Goal: Task Accomplishment & Management: Use online tool/utility

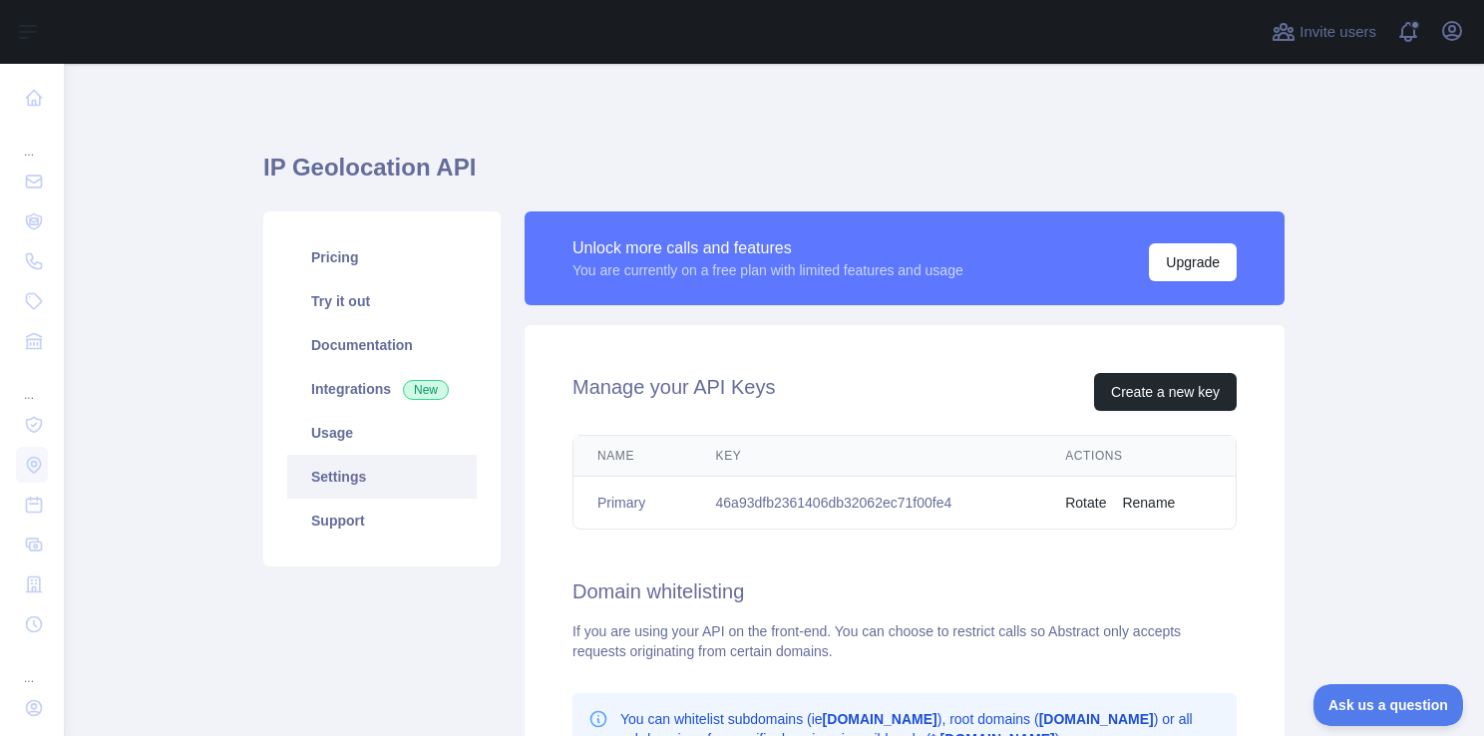
click at [1299, 236] on main "IP Geolocation API Pricing Try it out Documentation Integrations New Usage Sett…" at bounding box center [774, 400] width 1421 height 672
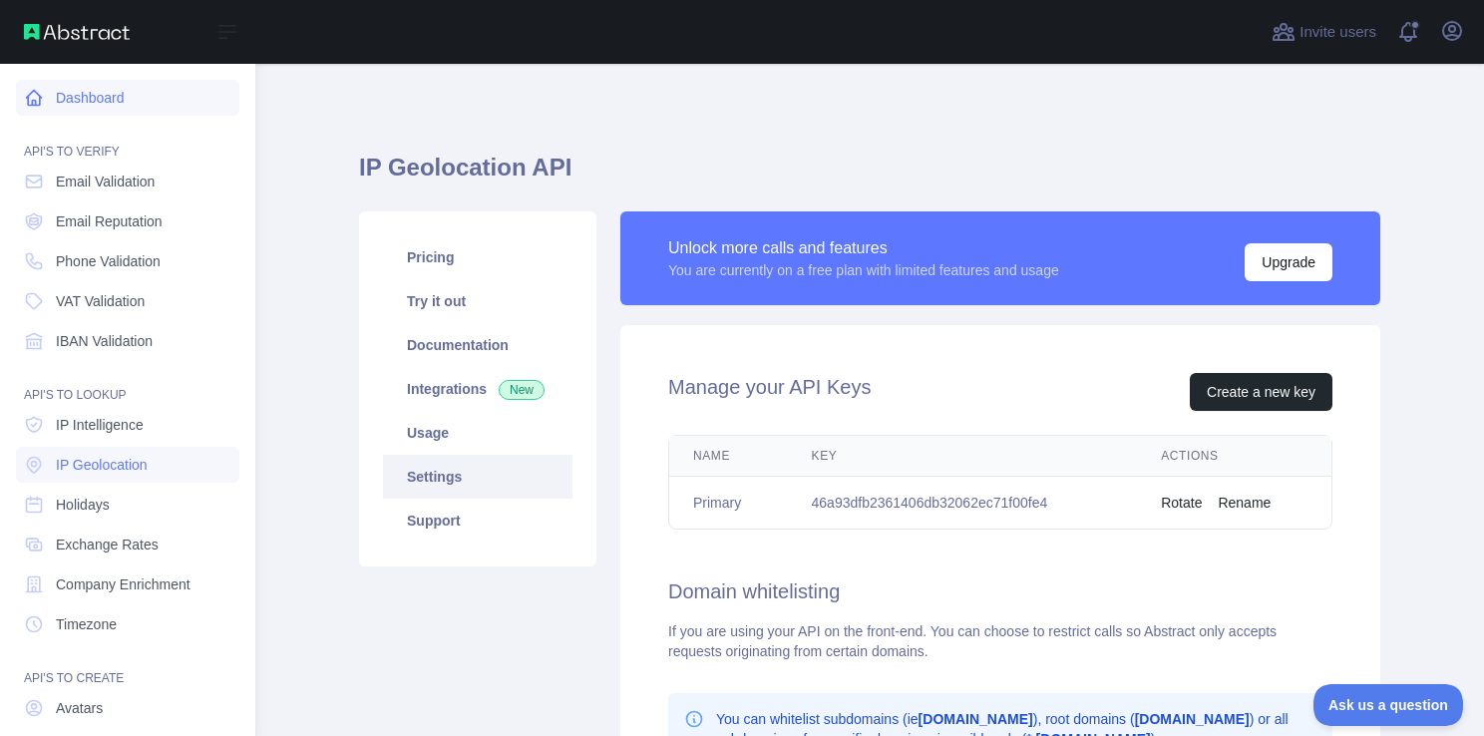
click at [52, 106] on link "Dashboard" at bounding box center [127, 98] width 223 height 36
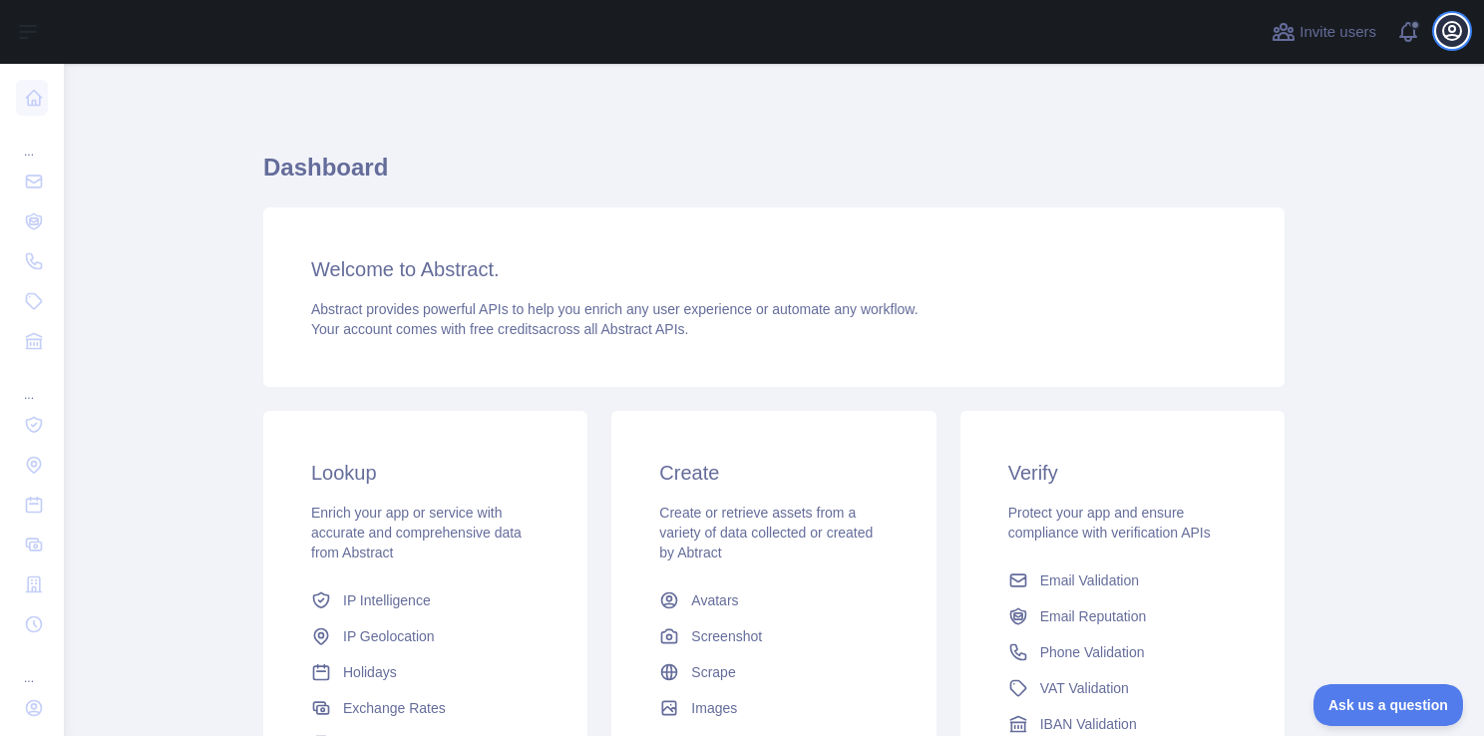
click at [1463, 28] on icon "button" at bounding box center [1453, 31] width 24 height 24
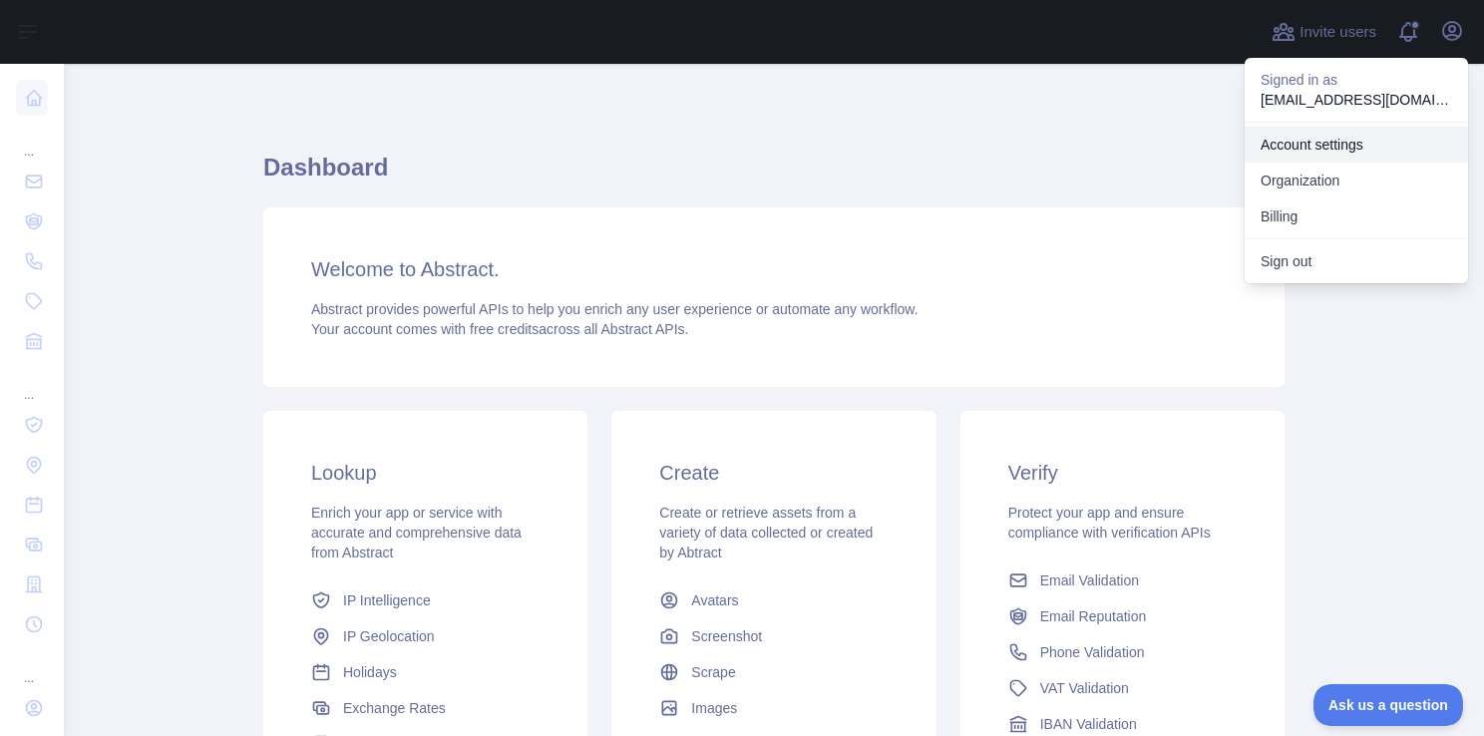
click at [1380, 142] on link "Account settings" at bounding box center [1356, 145] width 223 height 36
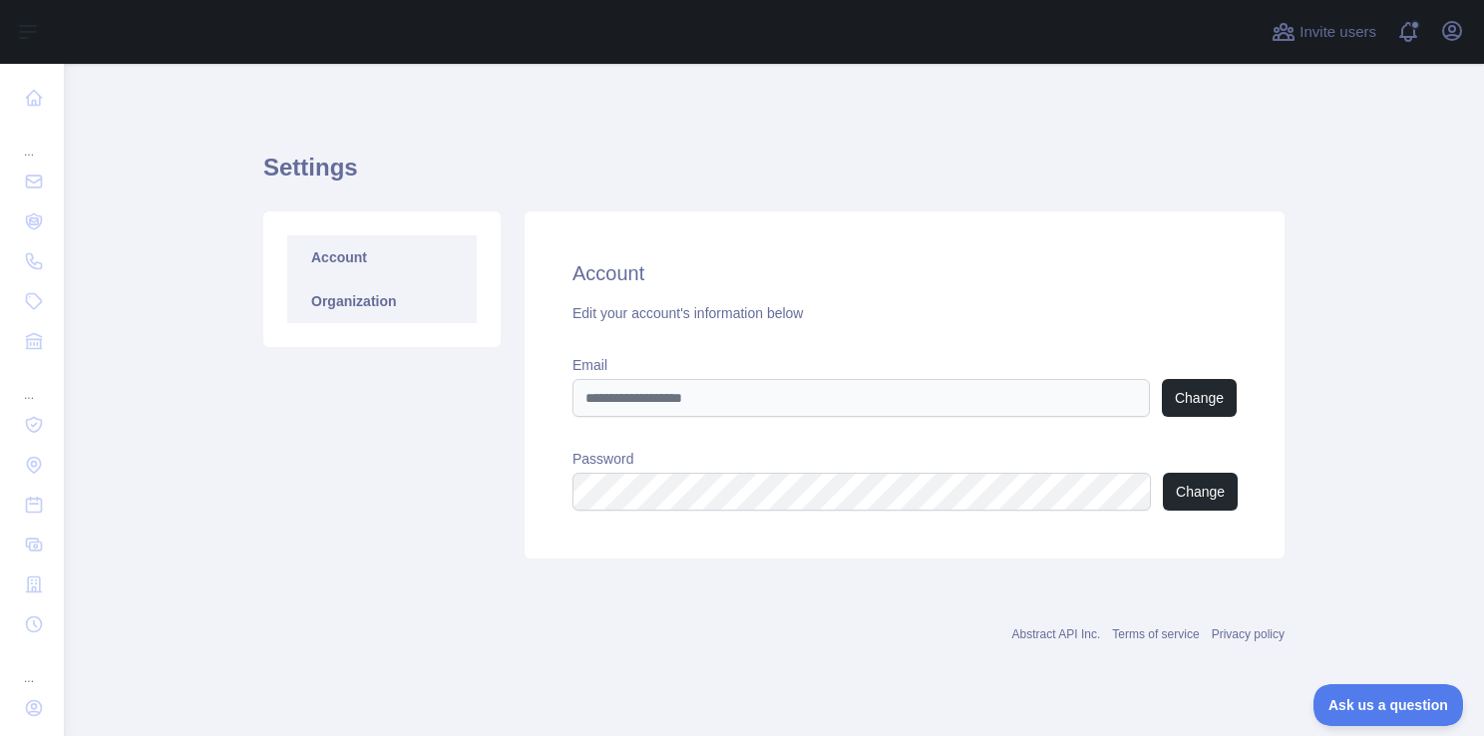
click at [325, 305] on link "Organization" at bounding box center [382, 301] width 190 height 44
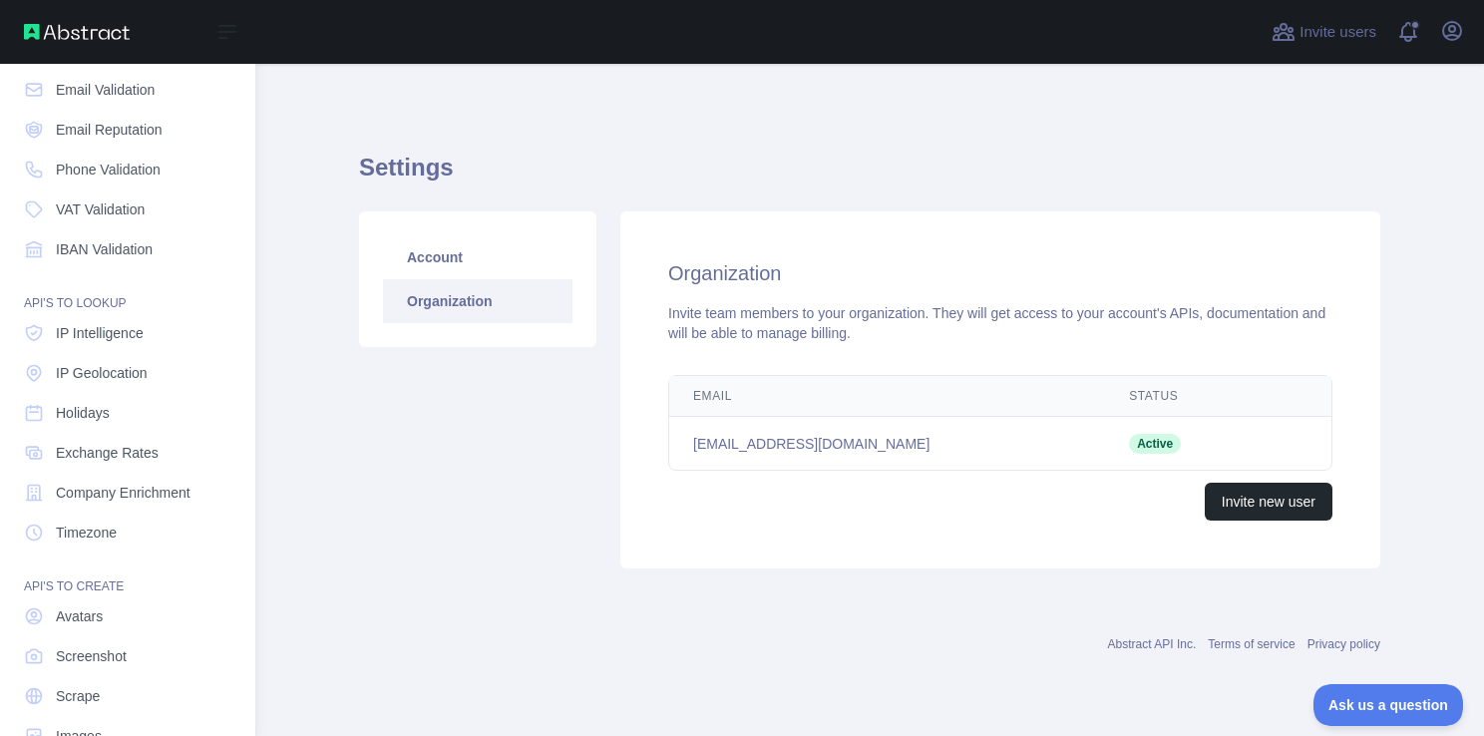
scroll to position [100, 0]
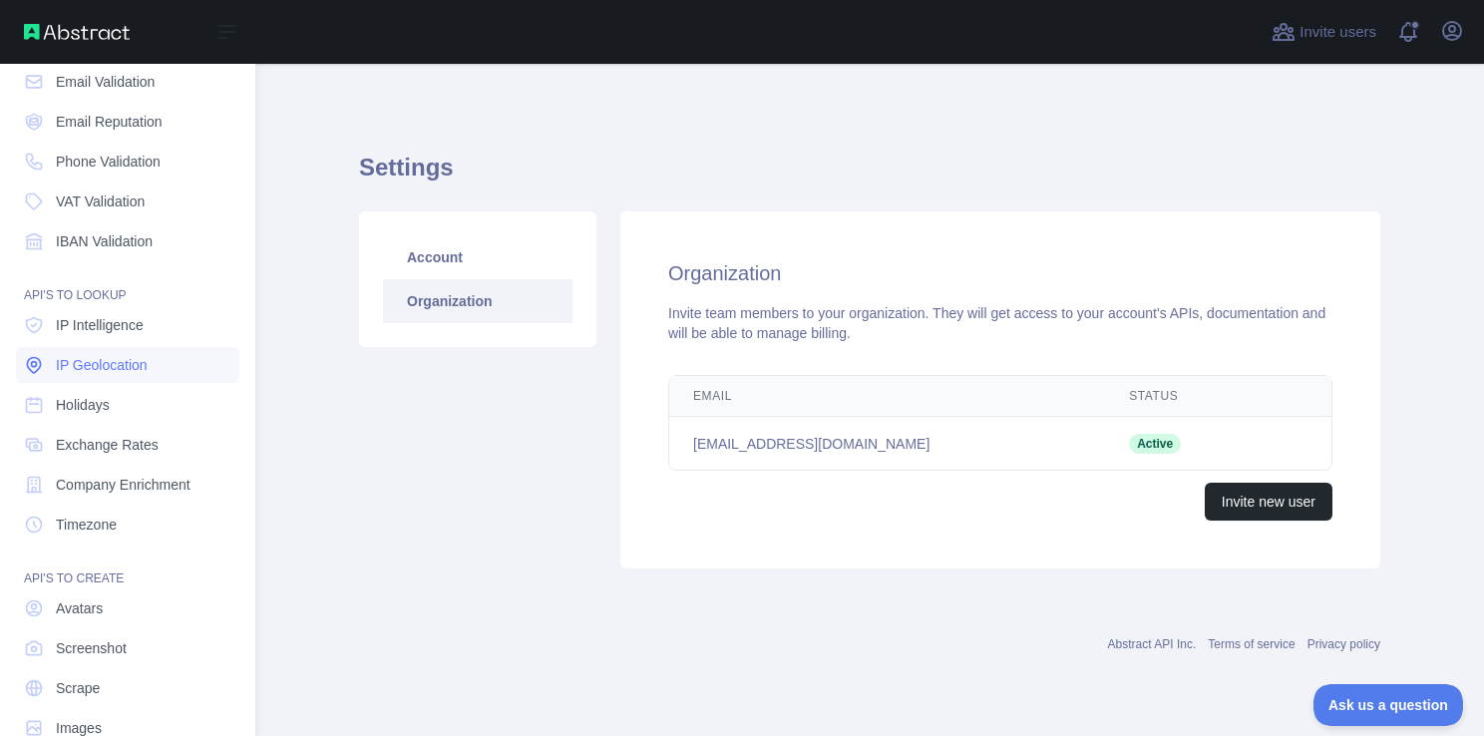
click at [165, 369] on link "IP Geolocation" at bounding box center [127, 365] width 223 height 36
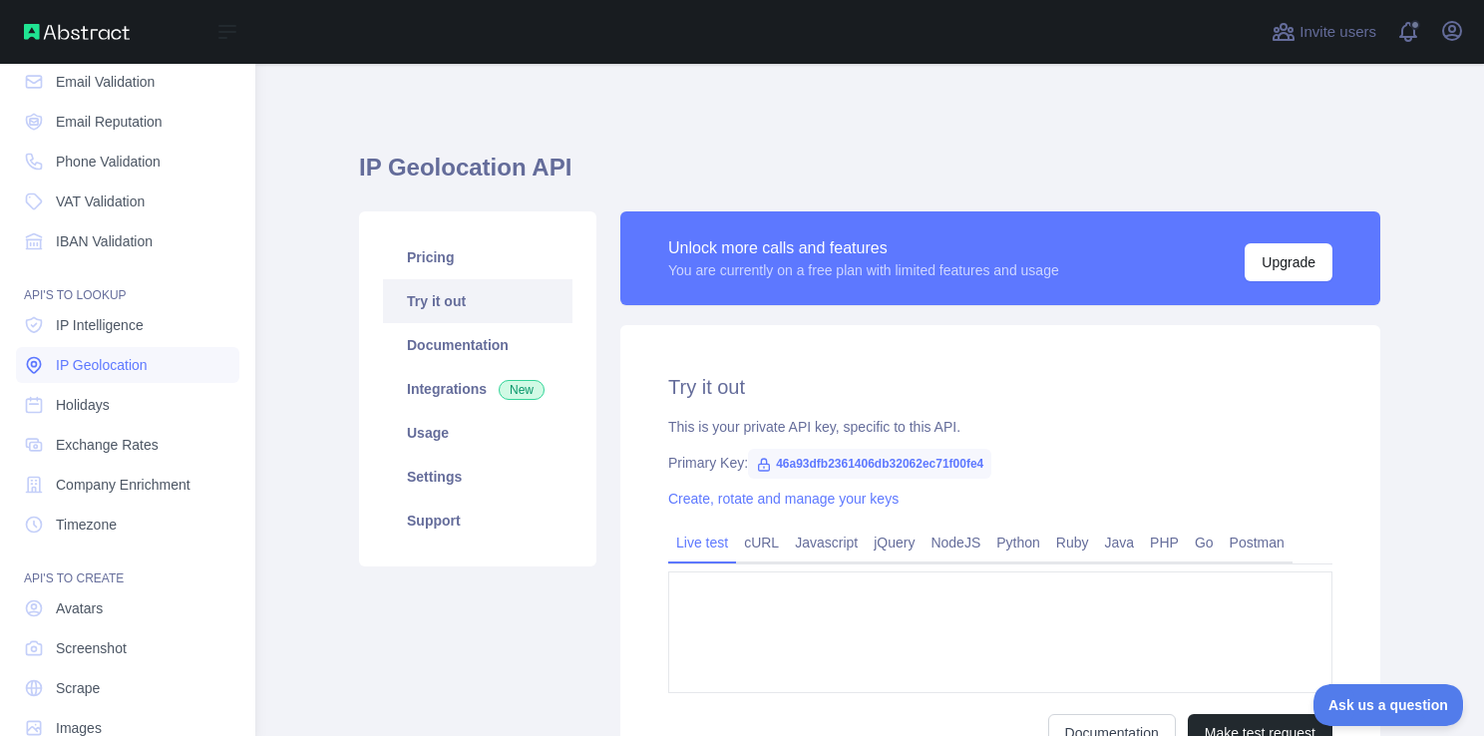
type textarea "**********"
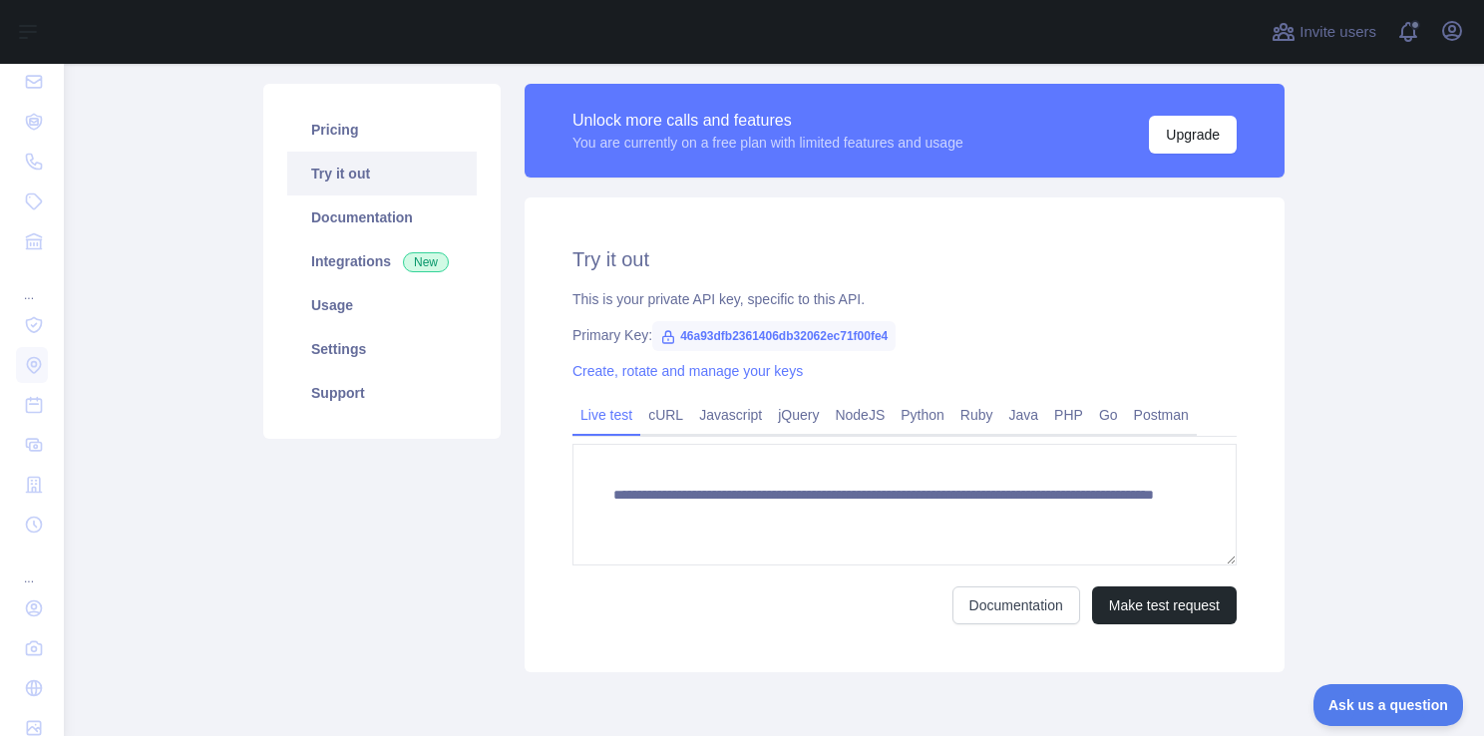
scroll to position [209, 0]
